Goal: Transaction & Acquisition: Purchase product/service

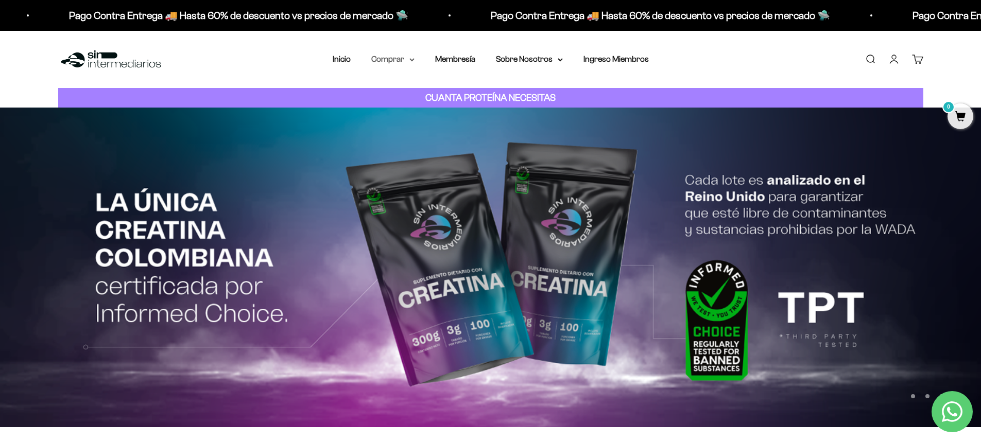
click at [412, 60] on icon at bounding box center [412, 60] width 4 height 2
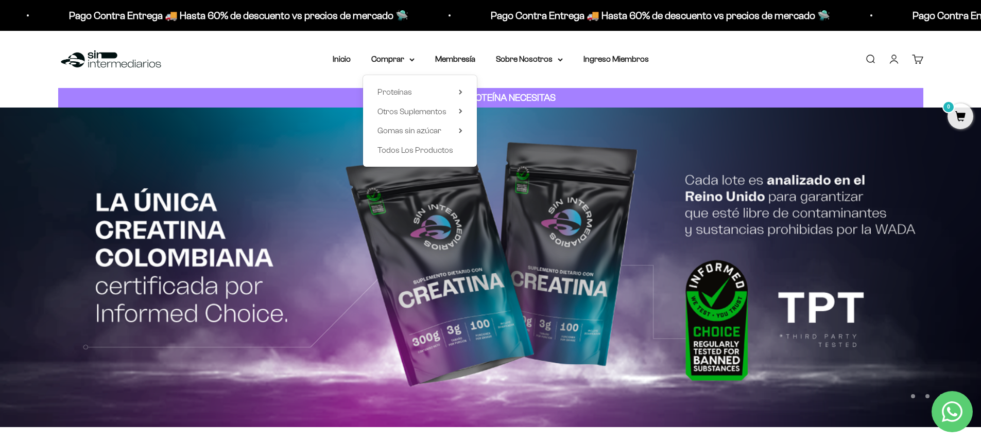
click at [463, 95] on div "Proteínas Ver Todos Whey Iso Vegan Shaker" at bounding box center [420, 121] width 114 height 92
click at [460, 90] on icon at bounding box center [461, 92] width 4 height 5
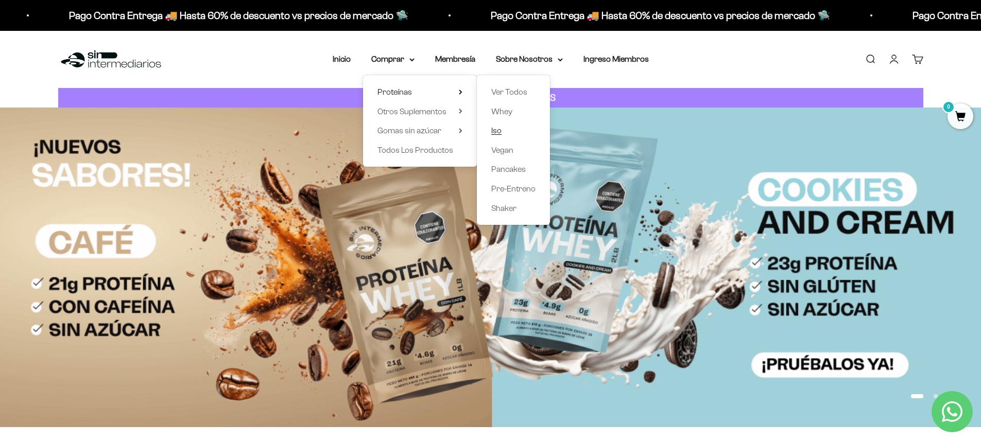
click at [502, 131] on span "Iso" at bounding box center [496, 130] width 10 height 9
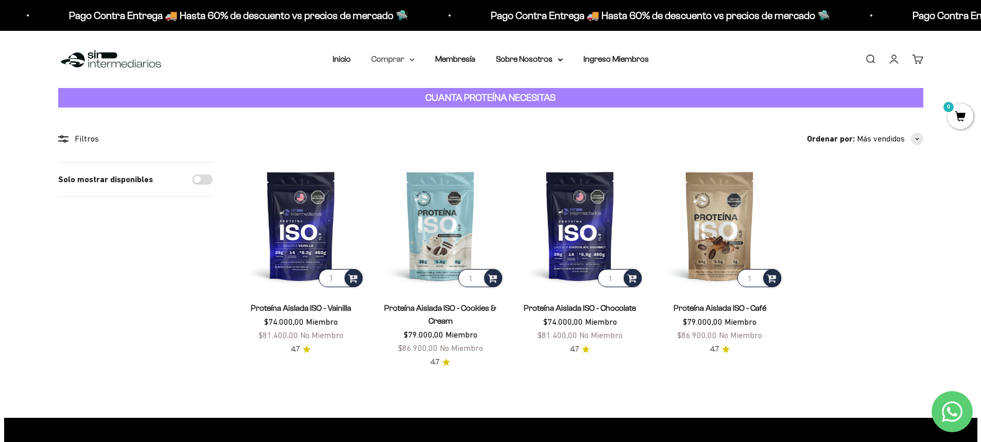
click at [409, 58] on icon at bounding box center [411, 60] width 5 height 4
click at [459, 94] on icon at bounding box center [461, 92] width 4 height 5
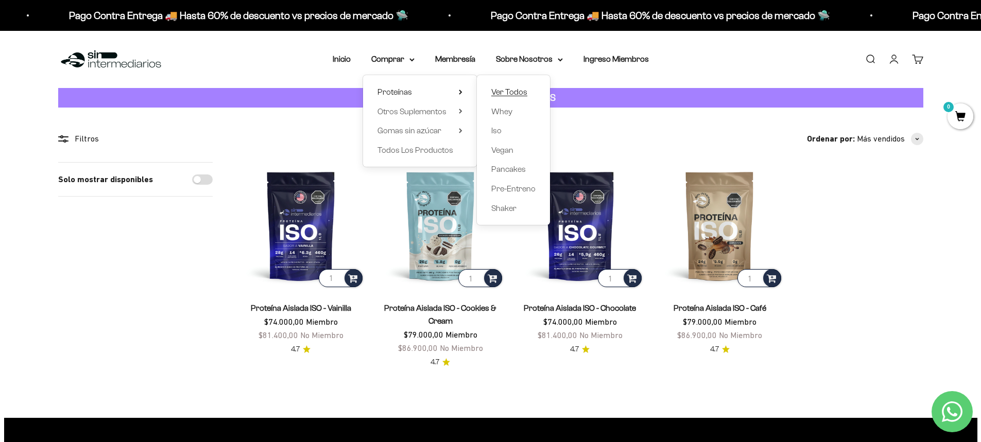
click at [518, 90] on span "Ver Todos" at bounding box center [509, 92] width 36 height 9
